Goal: Check status

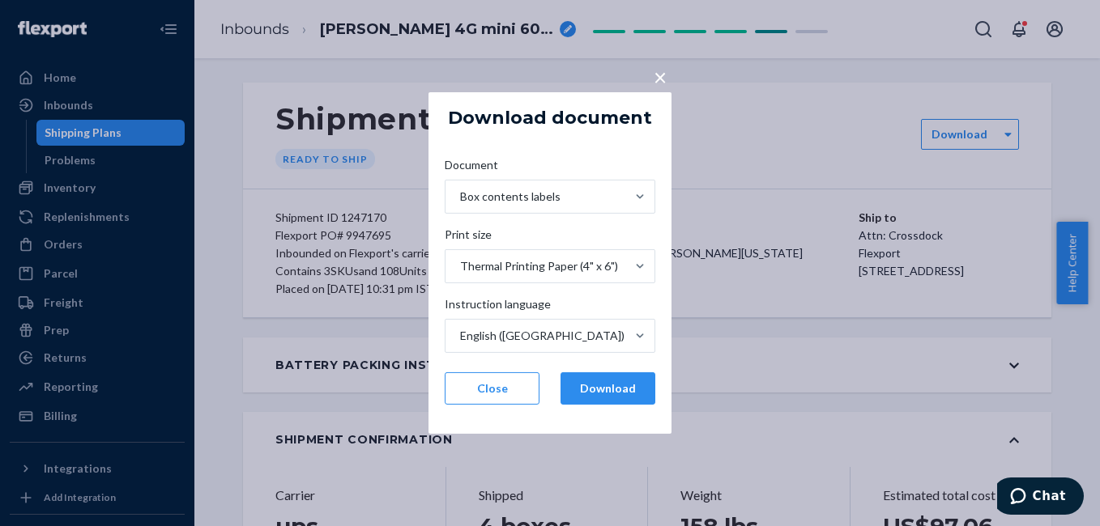
click at [659, 75] on span "×" at bounding box center [660, 77] width 13 height 28
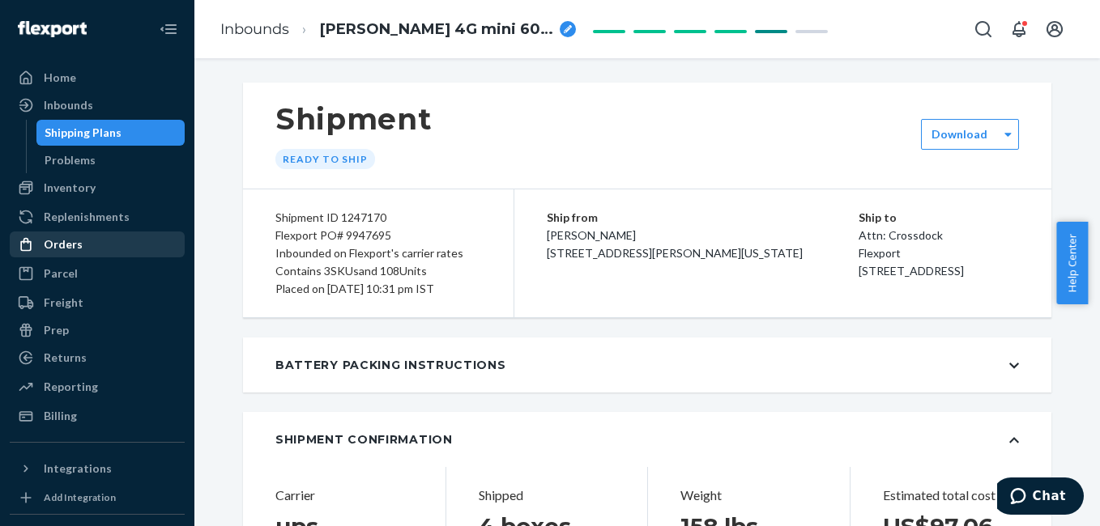
click at [74, 246] on div "Orders" at bounding box center [63, 244] width 39 height 16
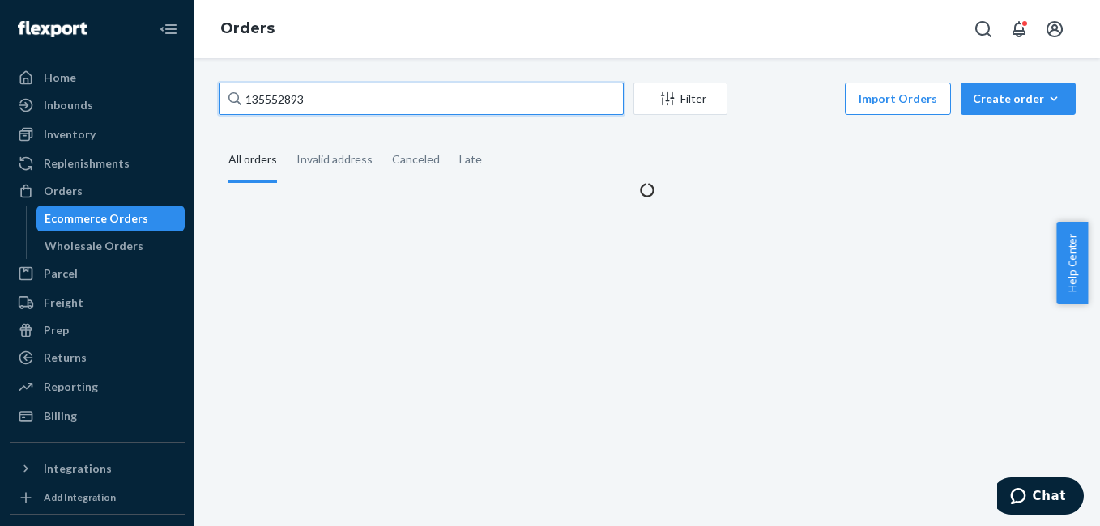
click at [354, 95] on input "135552893" at bounding box center [421, 99] width 405 height 32
paste input "854587"
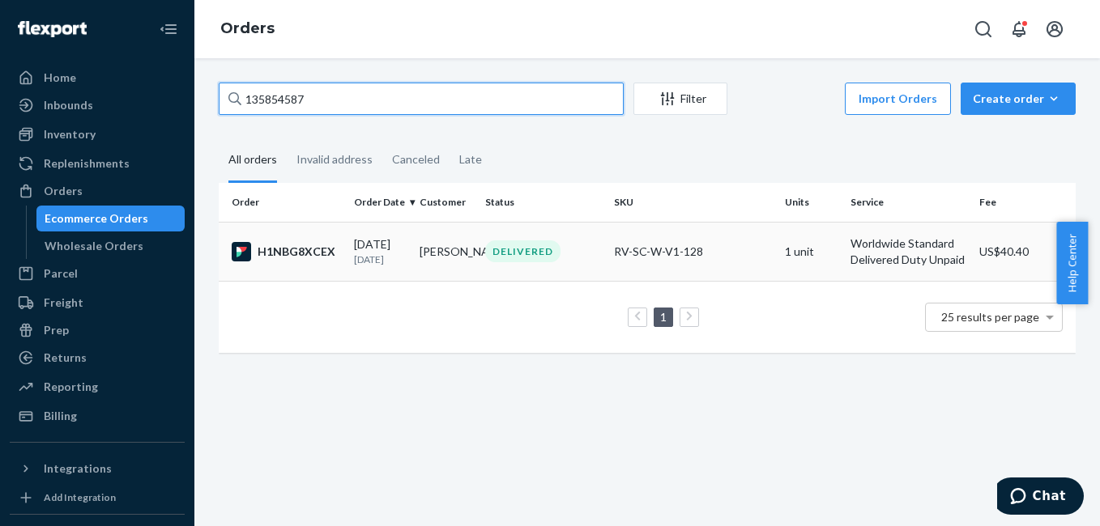
type input "135854587"
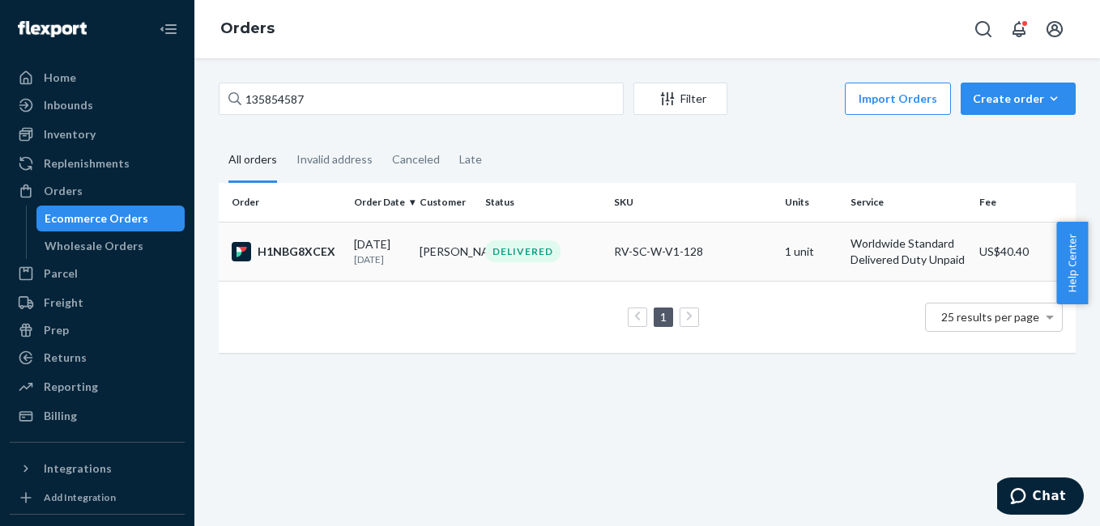
click at [294, 262] on div "H1NBG8XCEX" at bounding box center [286, 251] width 109 height 19
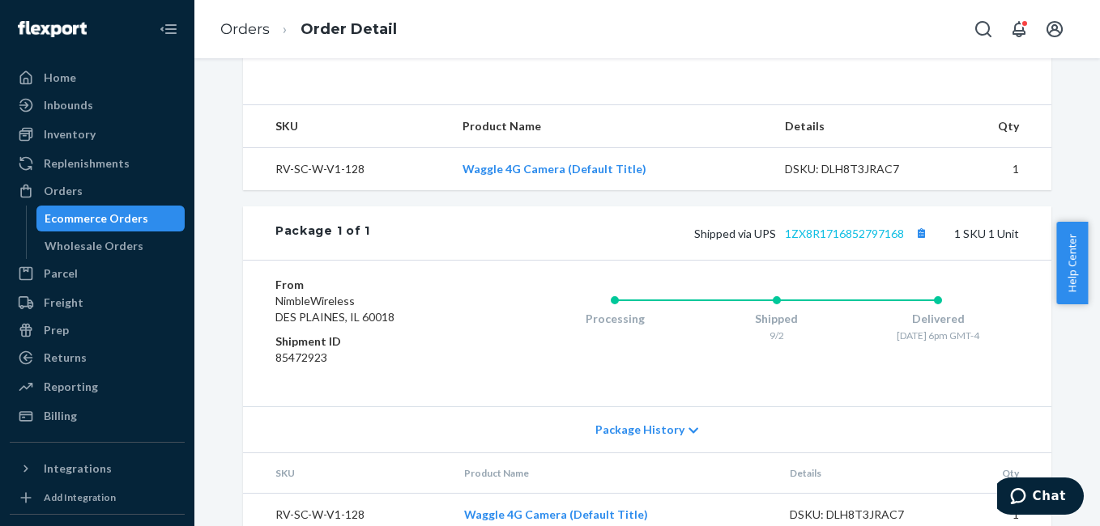
scroll to position [567, 0]
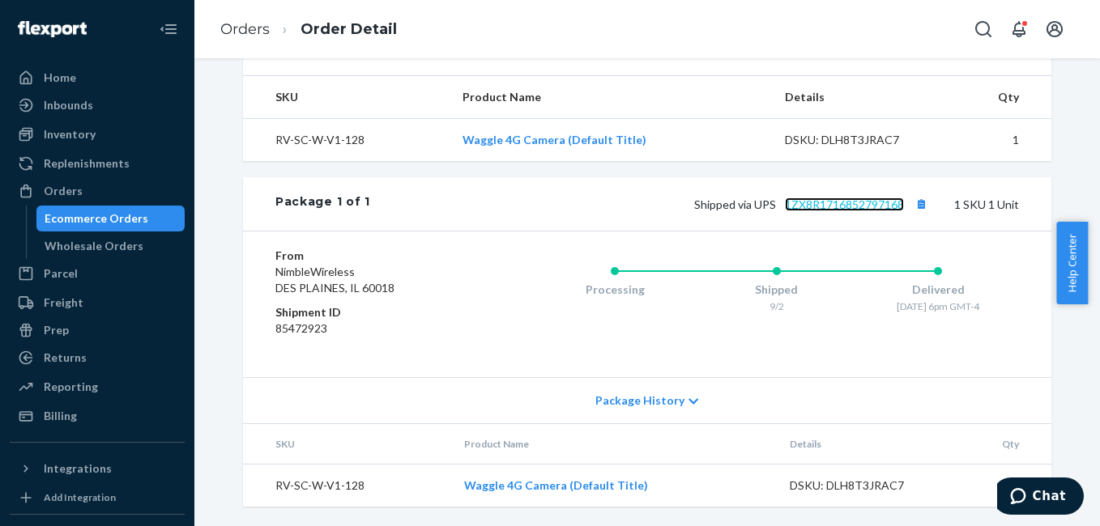
click at [802, 211] on link "1ZX8R1716852797168" at bounding box center [844, 205] width 119 height 14
